Goal: Register for event/course

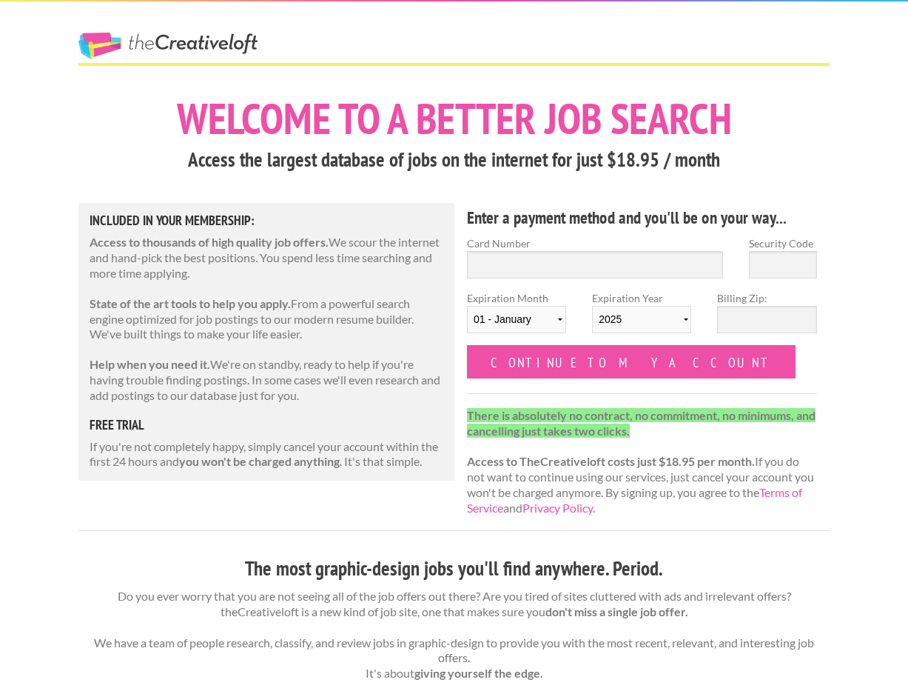
click at [164, 38] on link "The Creative Loft" at bounding box center [167, 46] width 179 height 27
click at [100, 45] on link "The Creative Loft" at bounding box center [167, 46] width 179 height 27
